Goal: Task Accomplishment & Management: Use online tool/utility

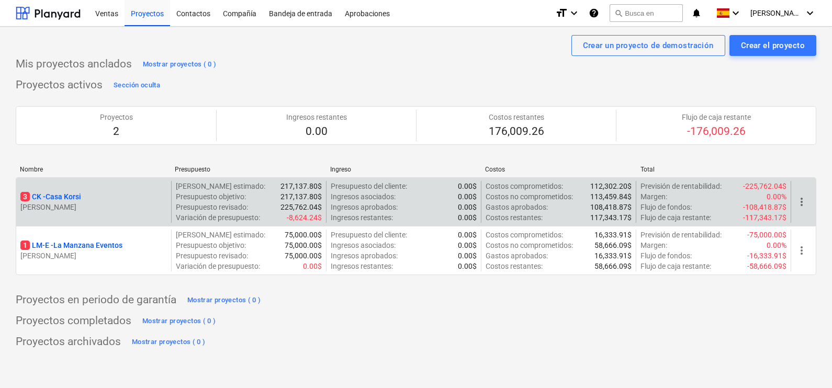
click at [76, 196] on p "3 CK - Casa Korsi" at bounding box center [50, 196] width 61 height 10
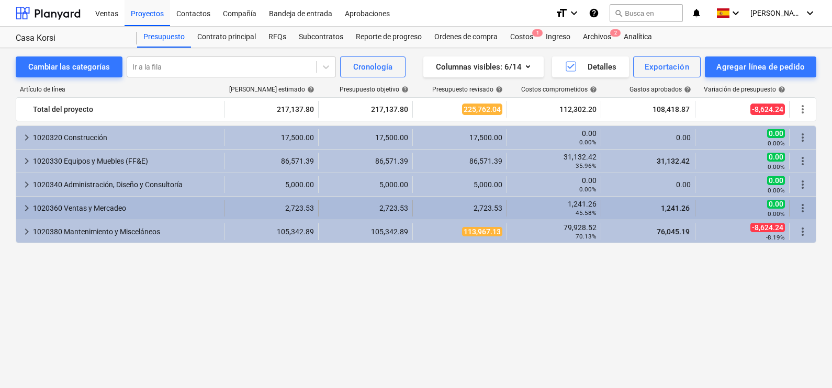
click at [165, 211] on div "1020360 Ventas y Mercadeo" at bounding box center [126, 208] width 187 height 17
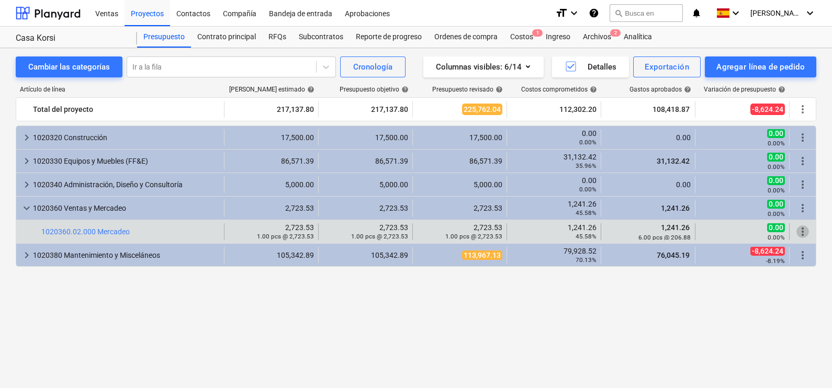
click at [806, 233] on span "more_vert" at bounding box center [802, 232] width 13 height 13
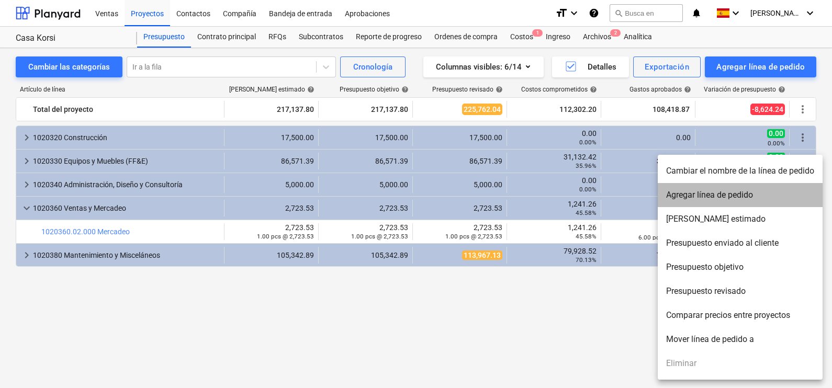
click at [707, 194] on li "Agregar línea de pedido" at bounding box center [740, 195] width 165 height 24
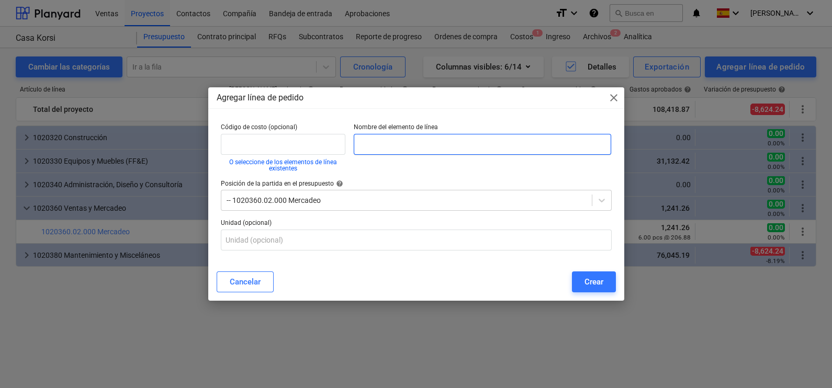
click at [387, 140] on input "text" at bounding box center [483, 144] width 258 height 21
type input "1020360.03.000"
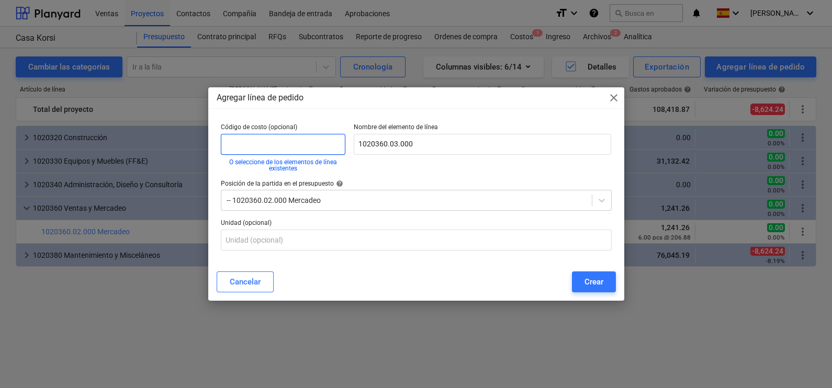
click at [326, 147] on input "text" at bounding box center [283, 144] width 125 height 21
paste input "1020360.03.000"
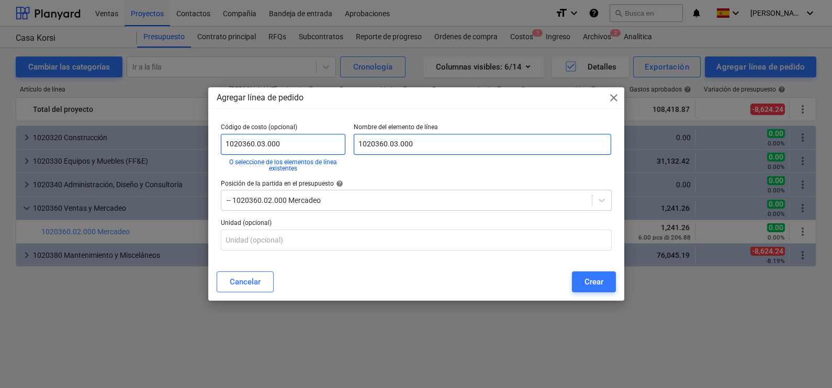
type input "1020360.03.000"
drag, startPoint x: 422, startPoint y: 144, endPoint x: 358, endPoint y: 138, distance: 64.1
click at [358, 138] on input "1020360.03.000" at bounding box center [483, 144] width 258 height 21
type input "Comisiones"
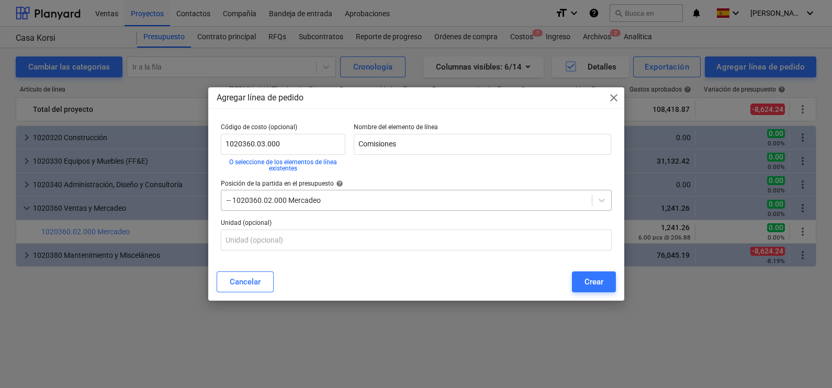
click at [371, 200] on div at bounding box center [407, 200] width 360 height 10
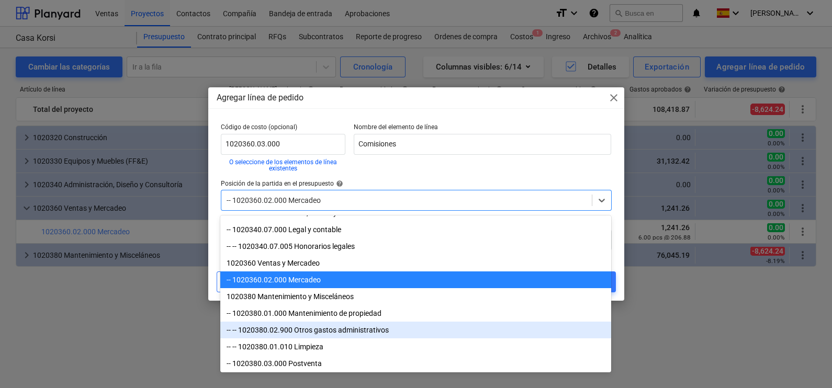
scroll to position [154, 0]
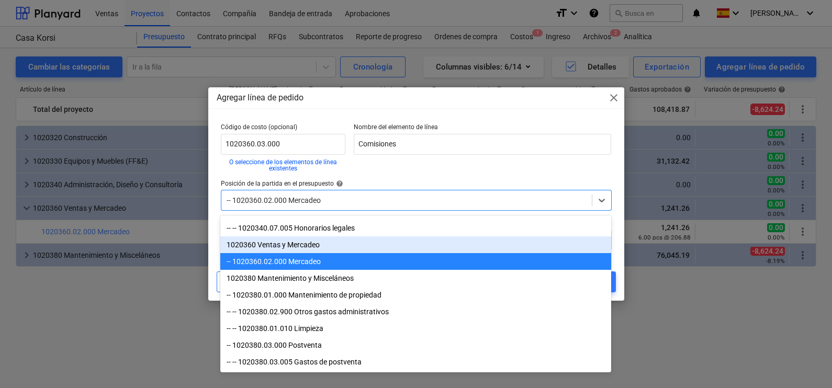
click at [303, 245] on div "1020360 Ventas y Mercadeo" at bounding box center [415, 244] width 391 height 17
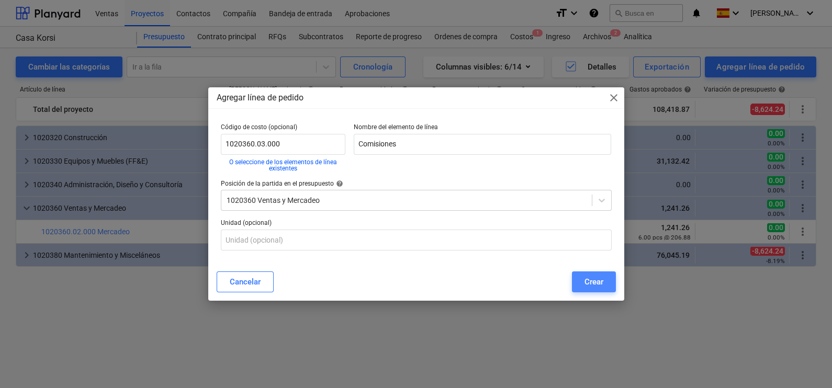
click at [600, 281] on div "Crear" at bounding box center [593, 282] width 19 height 14
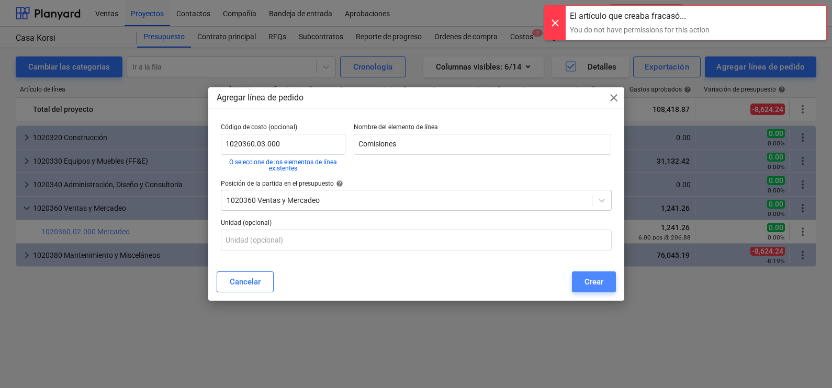
click at [587, 279] on div "Crear" at bounding box center [593, 282] width 19 height 14
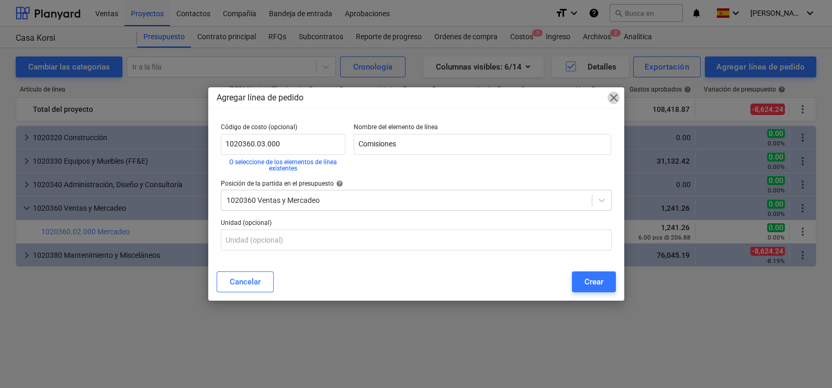
click at [617, 102] on span "close" at bounding box center [613, 98] width 13 height 13
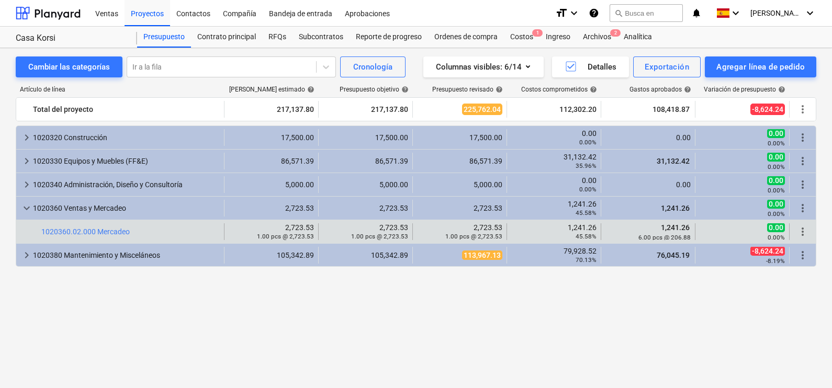
click at [805, 232] on span "more_vert" at bounding box center [802, 232] width 13 height 13
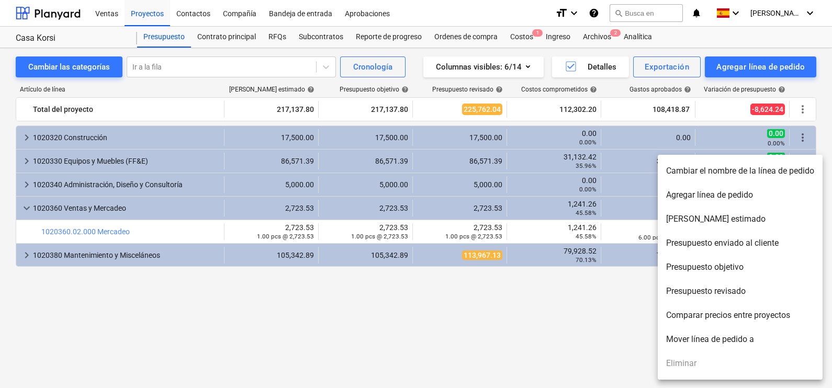
click at [759, 188] on li "Agregar línea de pedido" at bounding box center [740, 195] width 165 height 24
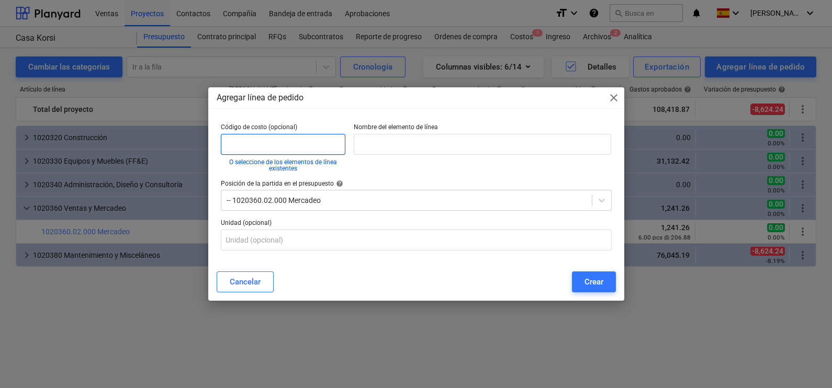
click at [258, 144] on input "text" at bounding box center [283, 144] width 125 height 21
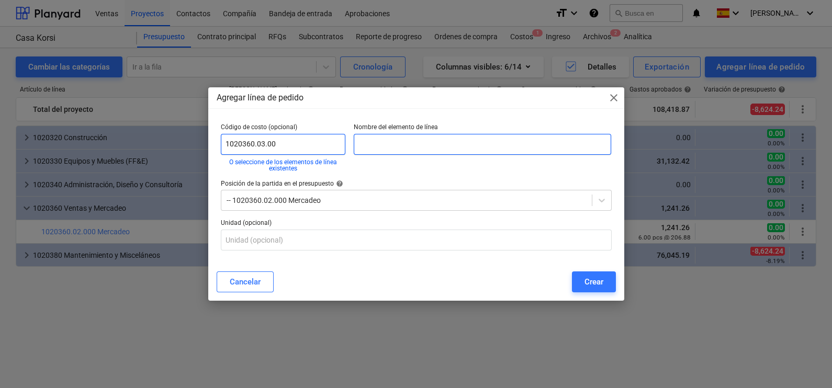
type input "1020360.03.00"
click at [444, 137] on input "text" at bounding box center [483, 144] width 258 height 21
type input "Comisiones"
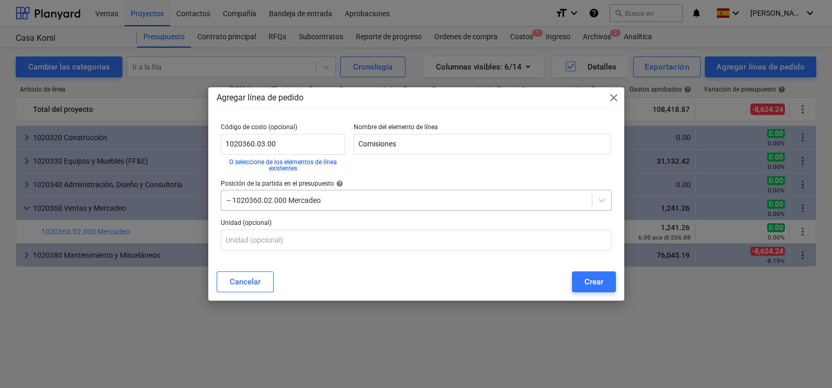
click at [419, 205] on div at bounding box center [407, 200] width 360 height 10
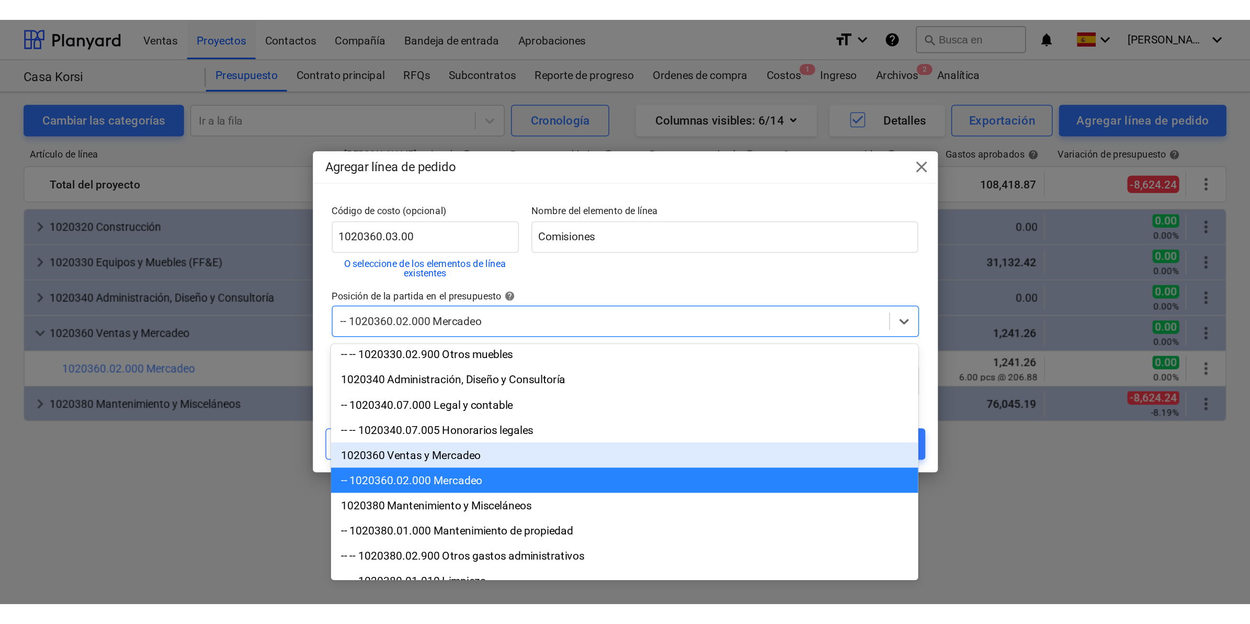
scroll to position [130, 0]
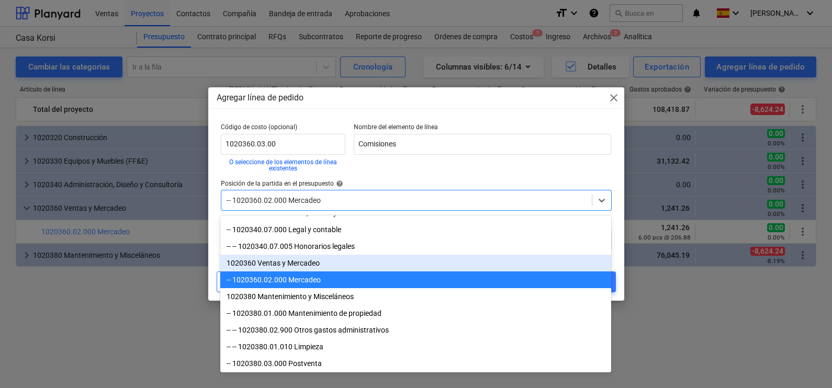
click at [291, 266] on div "1020360 Ventas y Mercadeo" at bounding box center [415, 263] width 391 height 17
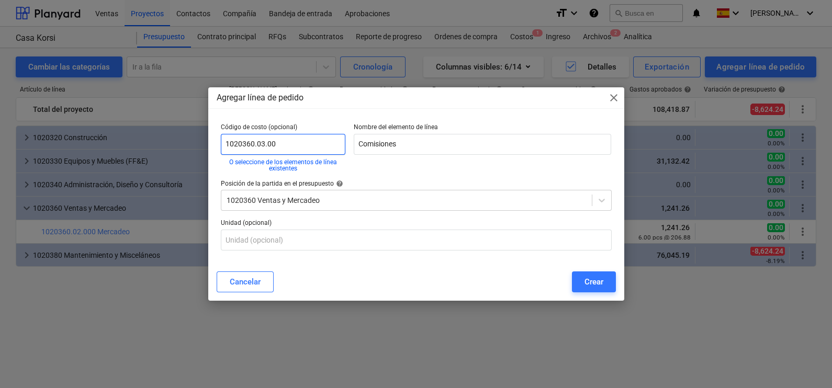
click at [314, 144] on input "1020360.03.00" at bounding box center [283, 144] width 125 height 21
type input "1020360.03.000"
click at [591, 284] on div "Crear" at bounding box center [593, 282] width 19 height 14
click at [594, 287] on div "Crear" at bounding box center [593, 282] width 19 height 14
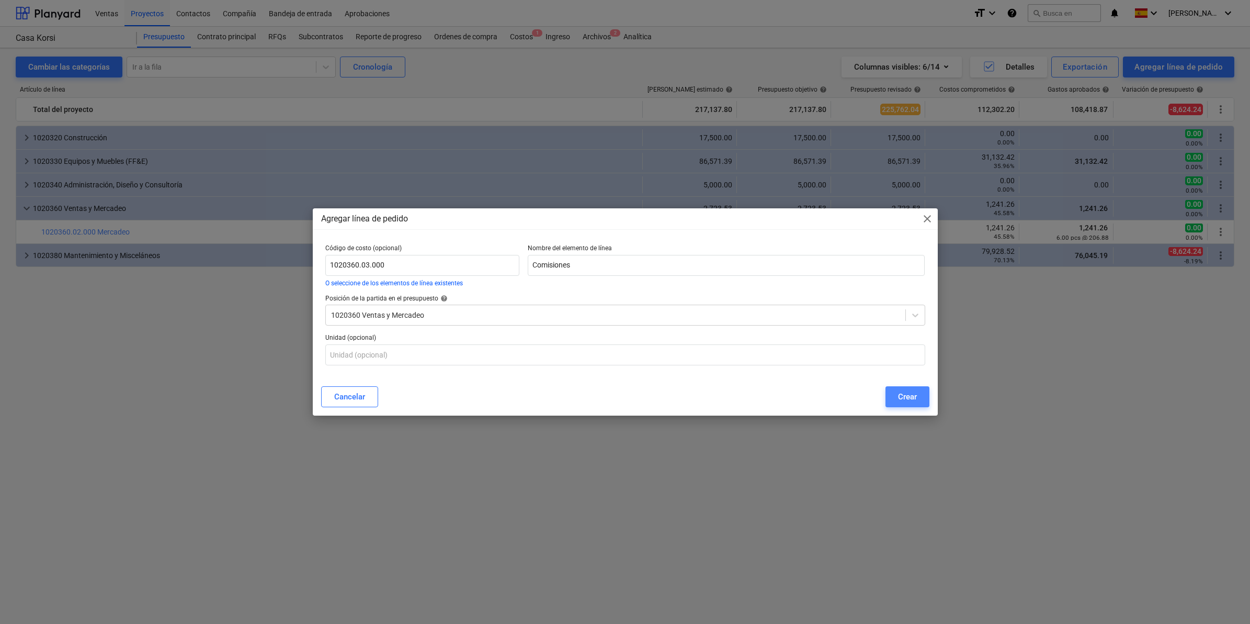
click at [831, 388] on div "Crear" at bounding box center [907, 397] width 19 height 14
click at [831, 225] on div "Agregar línea de pedido close" at bounding box center [625, 218] width 625 height 21
click at [831, 217] on span "close" at bounding box center [927, 218] width 13 height 13
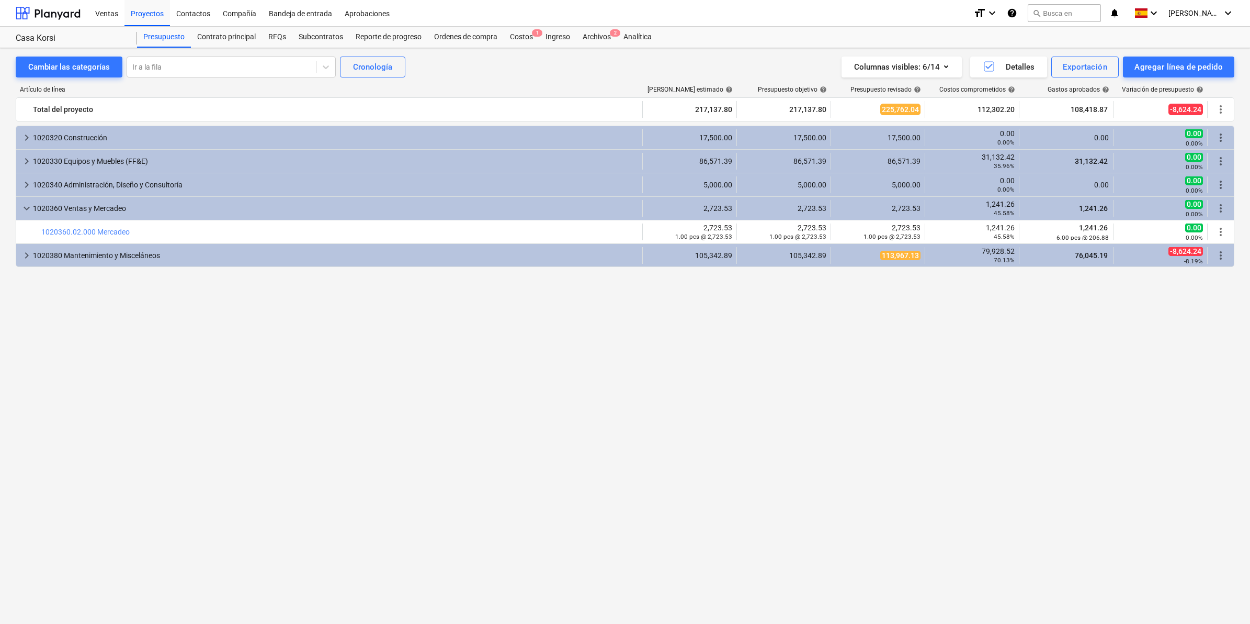
click at [465, 388] on div "keyboard_arrow_right 1020320 Construcción 17,500.00 17,500.00 17,500.00 0.00 0.…" at bounding box center [625, 355] width 1219 height 459
click at [831, 16] on icon "keyboard_arrow_down" at bounding box center [1228, 13] width 13 height 13
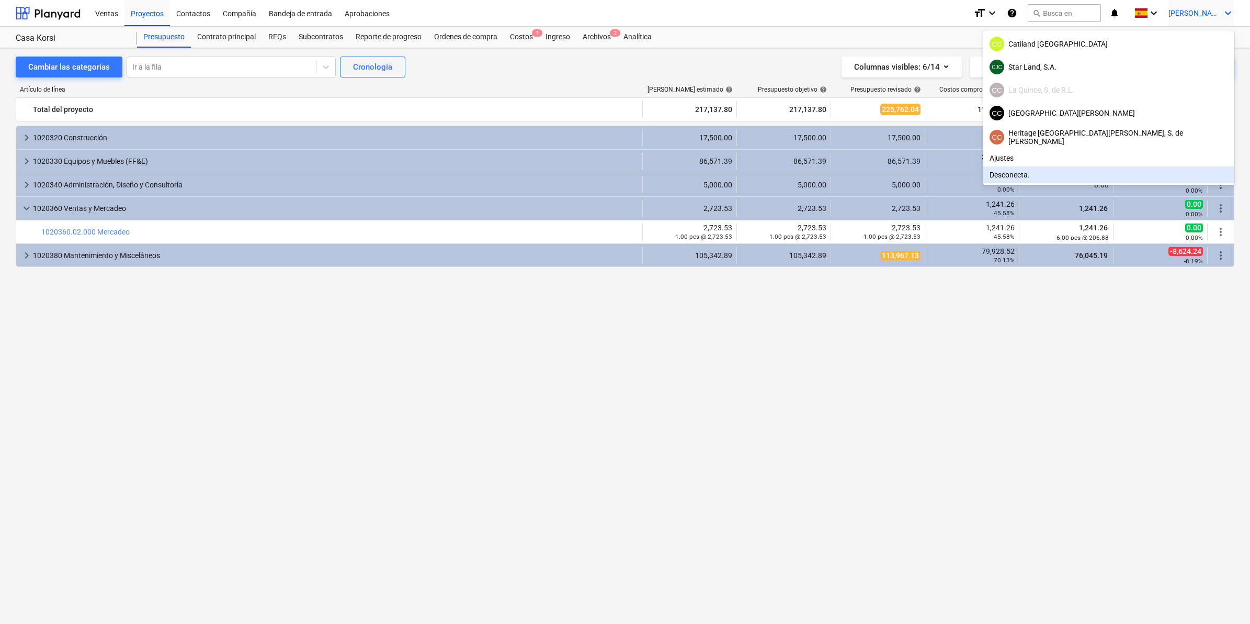
click at [831, 169] on div "Desconecta." at bounding box center [1109, 174] width 251 height 17
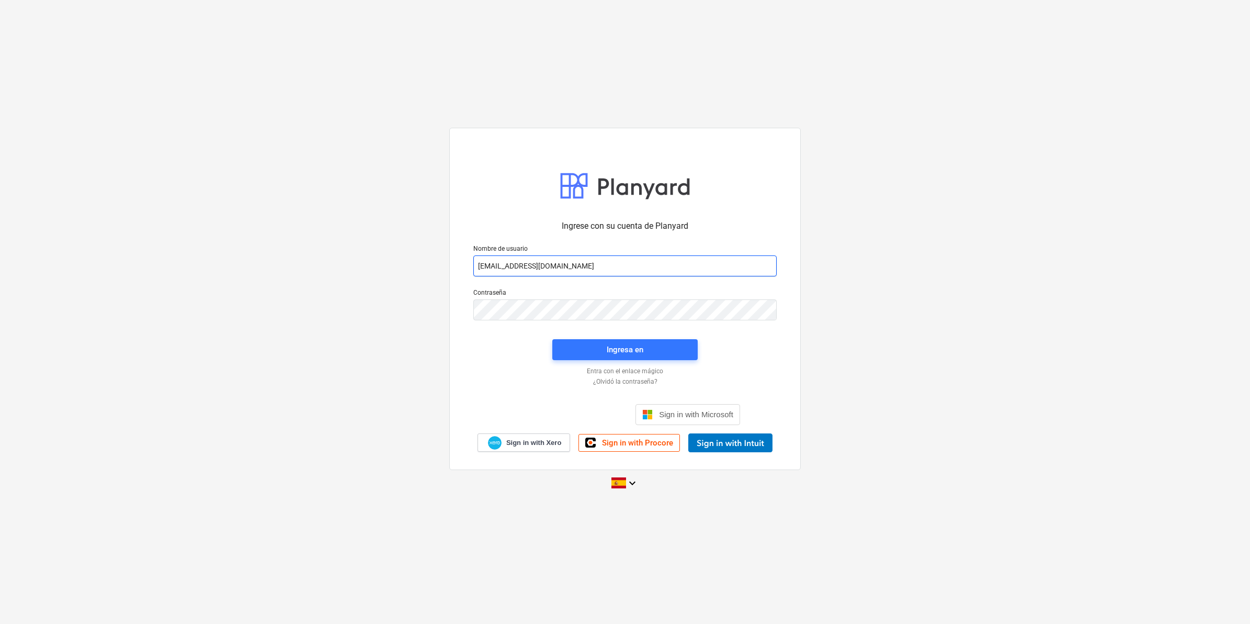
click at [569, 267] on input "[EMAIL_ADDRESS][DOMAIN_NAME]" at bounding box center [625, 265] width 303 height 21
type input "[EMAIL_ADDRESS][DOMAIN_NAME]"
click at [621, 330] on div at bounding box center [625, 329] width 316 height 6
click at [622, 344] on div "Ingresa en" at bounding box center [625, 350] width 37 height 14
